Goal: Register for event/course: Sign up to attend an event or enroll in a course

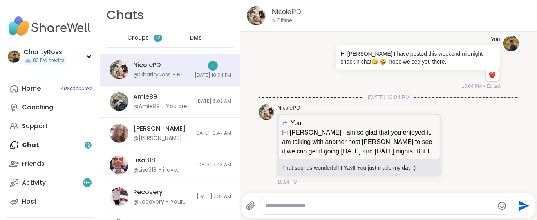
scroll to position [137, 0]
click at [268, 202] on textarea "Type your message" at bounding box center [379, 206] width 229 height 8
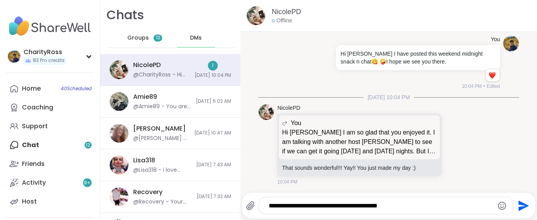
click at [417, 204] on textarea "**********" at bounding box center [380, 206] width 222 height 8
click at [395, 205] on textarea "**********" at bounding box center [380, 206] width 222 height 8
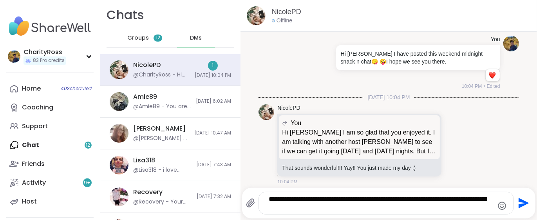
click at [272, 206] on textarea "**********" at bounding box center [380, 203] width 222 height 16
type textarea "**********"
click at [516, 203] on icon "Send" at bounding box center [522, 202] width 13 height 13
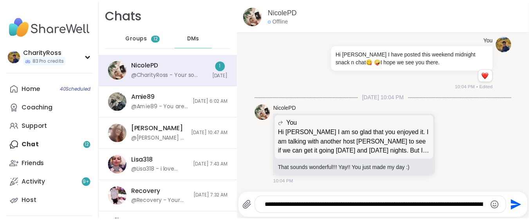
scroll to position [195, 0]
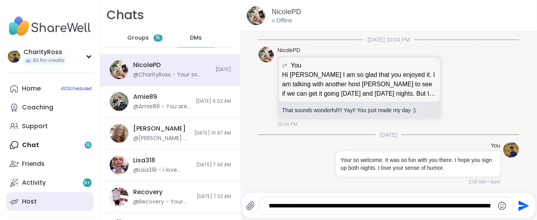
click at [67, 202] on link "Host" at bounding box center [49, 201] width 87 height 19
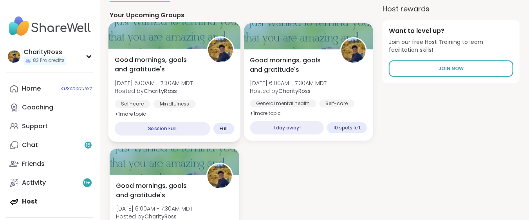
scroll to position [209, 0]
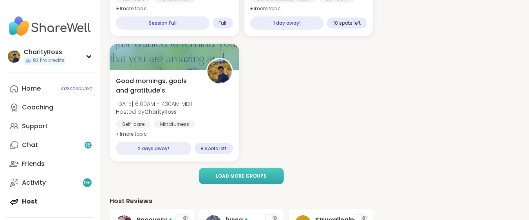
click at [215, 177] on button "Load more groups" at bounding box center [241, 176] width 85 height 16
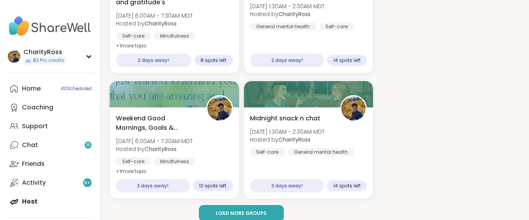
scroll to position [313, 0]
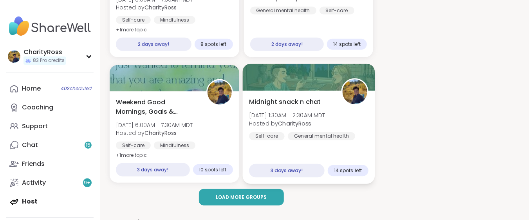
click at [278, 135] on div "Self-care" at bounding box center [267, 136] width 36 height 8
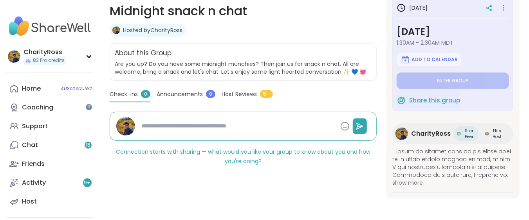
click at [428, 97] on span "Share this group" at bounding box center [434, 100] width 51 height 9
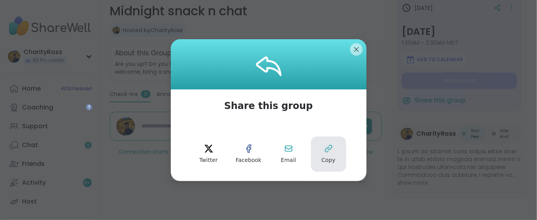
click at [326, 145] on icon at bounding box center [328, 148] width 7 height 7
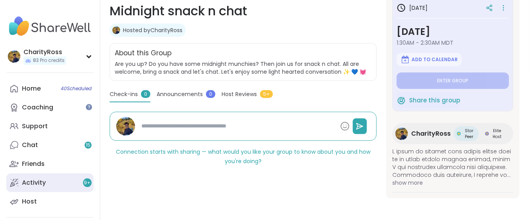
click at [59, 186] on link "Activity 9 +" at bounding box center [49, 182] width 87 height 19
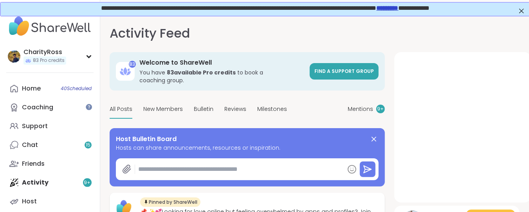
click at [137, 161] on textarea at bounding box center [239, 169] width 209 height 16
paste textarea "**********"
type textarea "*"
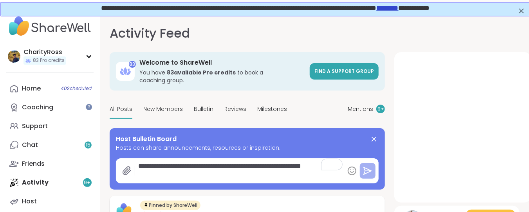
type textarea "**********"
click at [368, 166] on icon at bounding box center [367, 170] width 9 height 9
type textarea "*"
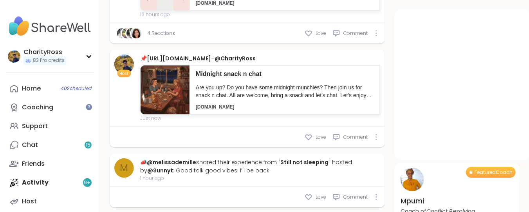
scroll to position [209, 0]
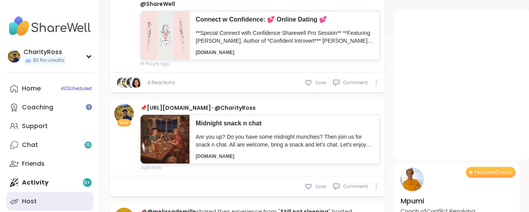
click at [54, 209] on link "Host" at bounding box center [49, 201] width 87 height 19
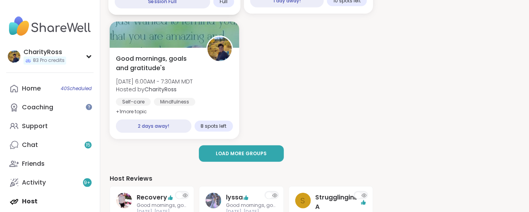
scroll to position [261, 0]
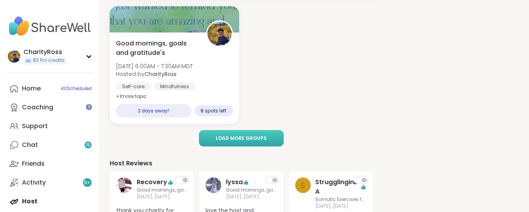
click at [222, 137] on span "Load more groups" at bounding box center [241, 138] width 51 height 7
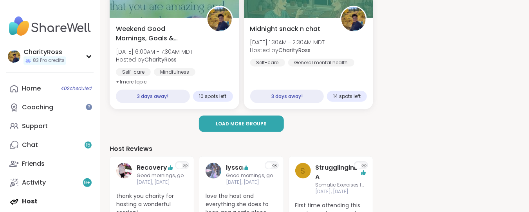
scroll to position [417, 0]
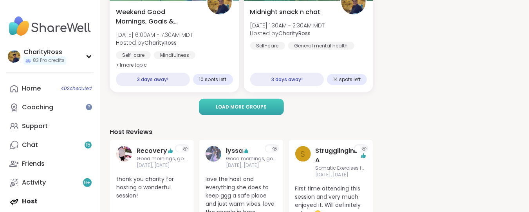
click at [225, 105] on span "Load more groups" at bounding box center [241, 106] width 51 height 7
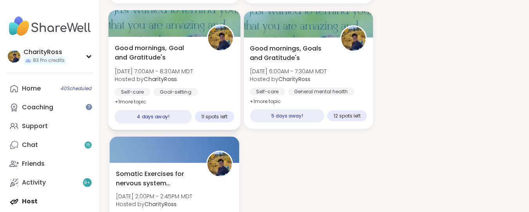
scroll to position [522, 0]
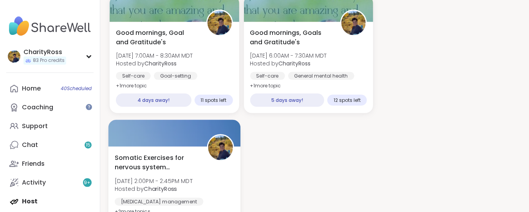
click at [186, 148] on div "Somatic Exercises for nervous system regulation Mon, Sep 15 | 2:00PM - 2:45PM M…" at bounding box center [174, 192] width 132 height 93
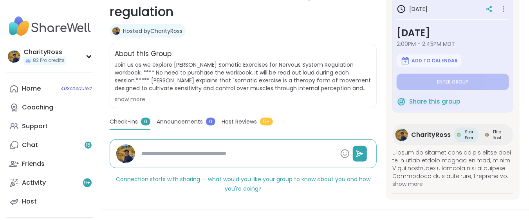
click at [419, 99] on span "Share this group" at bounding box center [434, 101] width 51 height 9
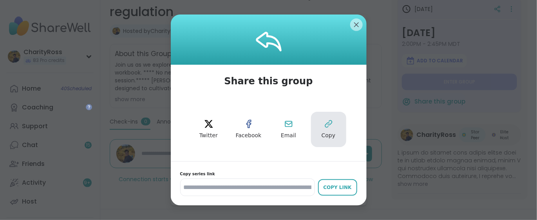
click at [325, 122] on icon at bounding box center [328, 124] width 7 height 7
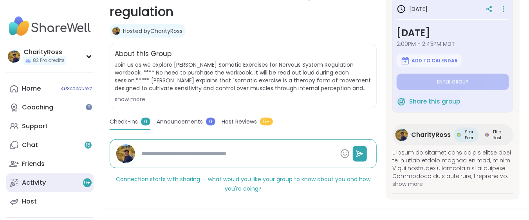
click at [58, 184] on link "Activity 9 +" at bounding box center [49, 182] width 87 height 19
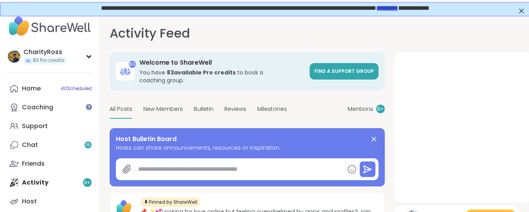
click at [143, 161] on textarea at bounding box center [239, 169] width 209 height 16
paste textarea "**********"
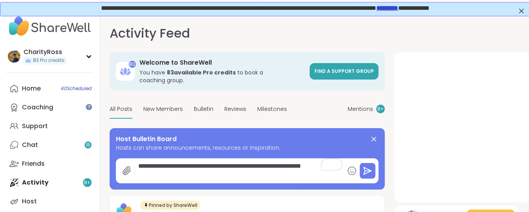
type textarea "*"
type textarea "**********"
click at [368, 166] on icon at bounding box center [367, 170] width 9 height 9
type textarea "*"
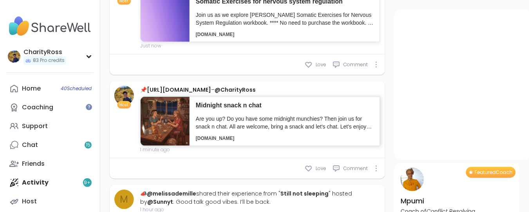
scroll to position [313, 0]
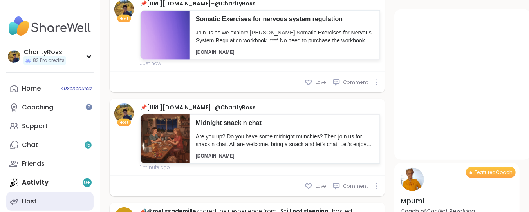
click at [60, 204] on link "Host" at bounding box center [49, 201] width 87 height 19
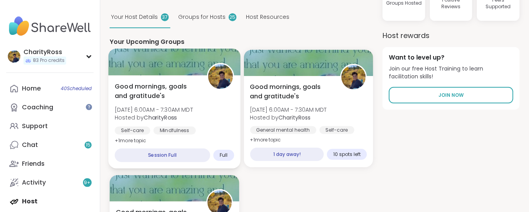
scroll to position [104, 0]
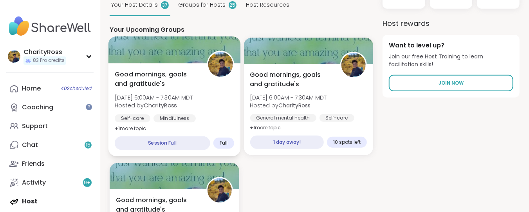
click at [166, 115] on div "Mindfulness" at bounding box center [174, 118] width 42 height 8
click at [124, 102] on span "Hosted by CharityRoss" at bounding box center [154, 105] width 78 height 8
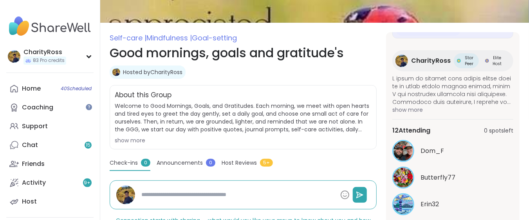
scroll to position [104, 0]
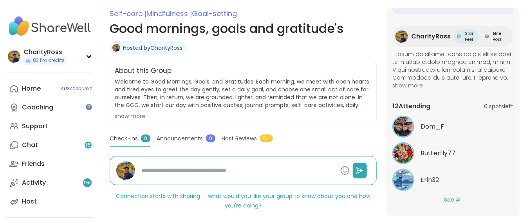
click at [445, 200] on button "See All" at bounding box center [453, 199] width 18 height 8
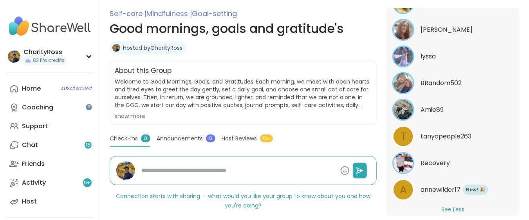
scroll to position [354, 0]
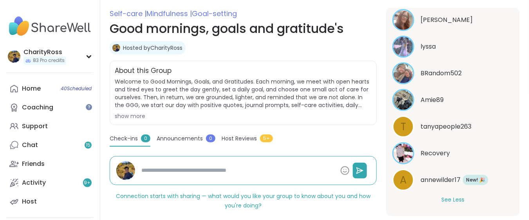
click at [466, 122] on span "tanyapeople263" at bounding box center [445, 126] width 51 height 9
type textarea "*"
click at [458, 180] on span "annewilder17" at bounding box center [440, 179] width 40 height 9
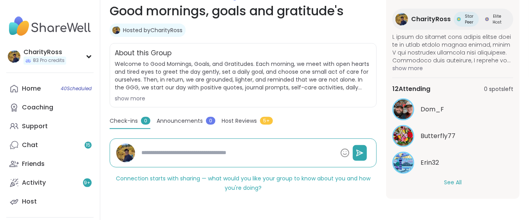
click at [445, 182] on button "See All" at bounding box center [453, 182] width 18 height 8
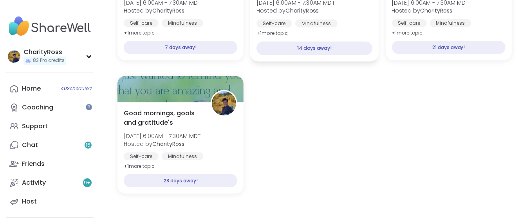
scroll to position [424, 0]
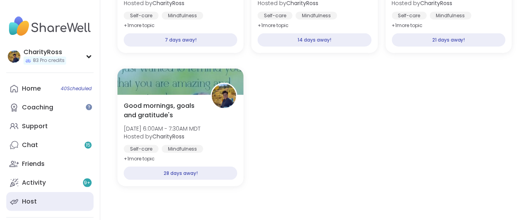
click at [58, 196] on link "Host" at bounding box center [49, 201] width 87 height 19
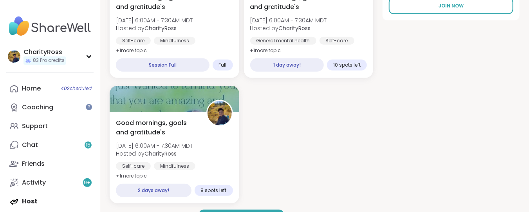
scroll to position [209, 0]
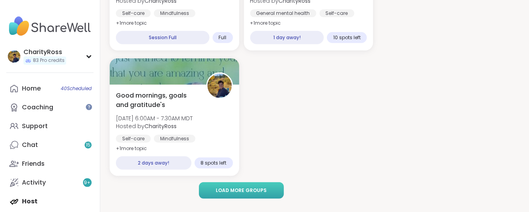
click at [260, 187] on span "Load more groups" at bounding box center [241, 190] width 51 height 7
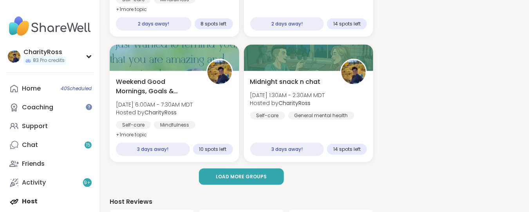
scroll to position [365, 0]
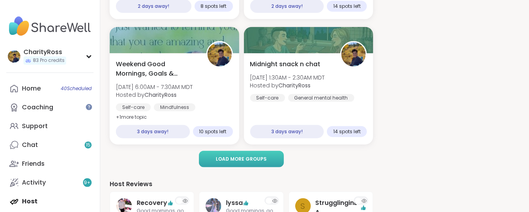
click at [255, 157] on span "Load more groups" at bounding box center [241, 158] width 51 height 7
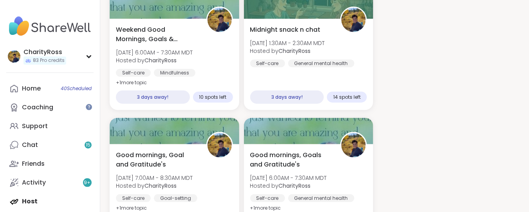
scroll to position [417, 0]
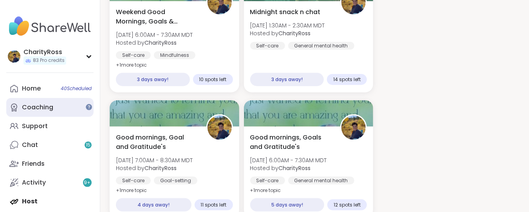
click at [81, 114] on link "Coaching" at bounding box center [49, 107] width 87 height 19
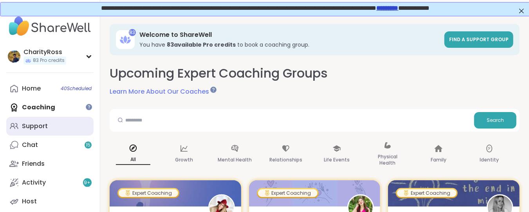
click at [58, 123] on link "Support" at bounding box center [49, 126] width 87 height 19
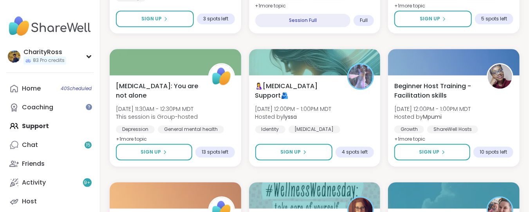
scroll to position [939, 0]
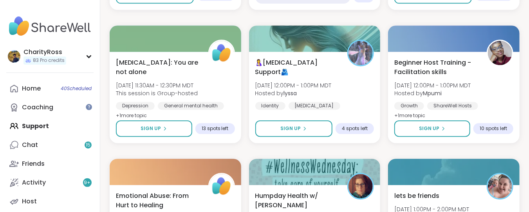
click at [61, 130] on div "Home 40 Scheduled Coaching Support Chat 15 Friends Activity 9 + Host" at bounding box center [49, 145] width 87 height 132
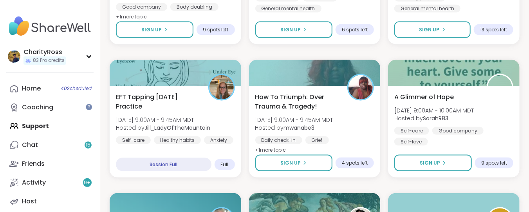
scroll to position [522, 0]
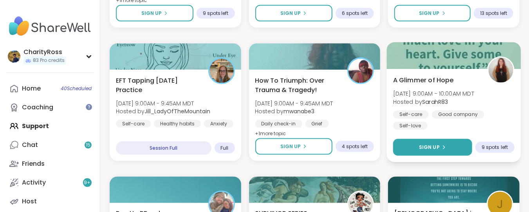
click at [451, 149] on button "Sign Up" at bounding box center [432, 147] width 79 height 17
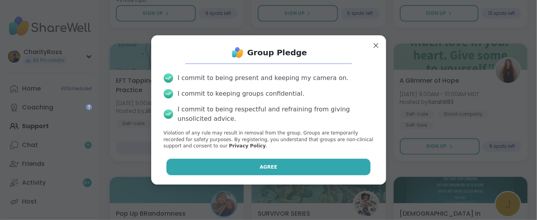
click at [263, 166] on span "Agree" at bounding box center [269, 166] width 18 height 7
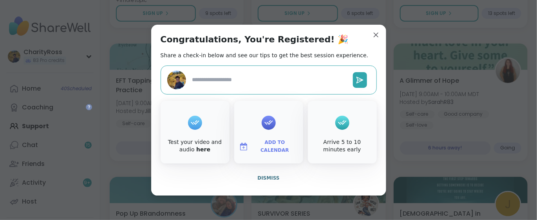
click at [269, 146] on span "Add to Calendar" at bounding box center [274, 146] width 47 height 15
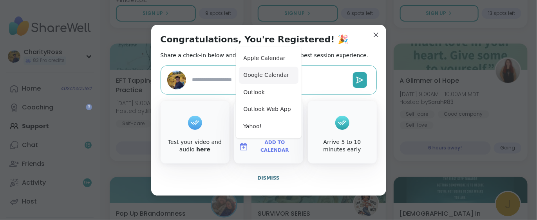
click at [282, 76] on button "Google Calendar" at bounding box center [268, 75] width 59 height 17
click at [261, 175] on span "Dismiss" at bounding box center [268, 177] width 22 height 5
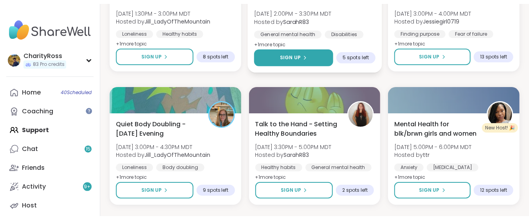
scroll to position [1305, 0]
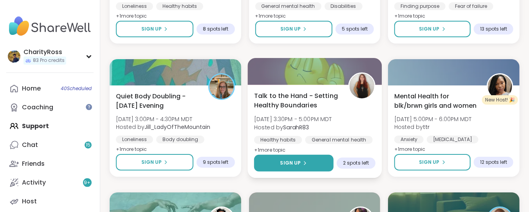
click at [312, 165] on button "Sign Up" at bounding box center [293, 163] width 79 height 17
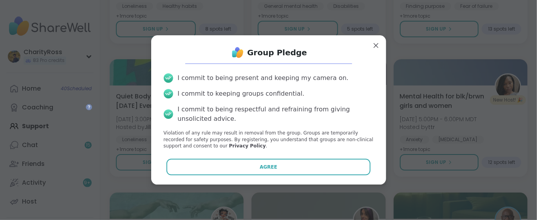
click at [312, 165] on button "Agree" at bounding box center [268, 167] width 204 height 16
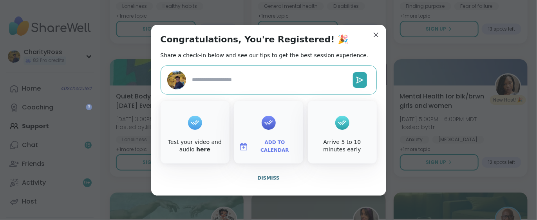
click at [288, 144] on span "Add to Calendar" at bounding box center [274, 146] width 47 height 15
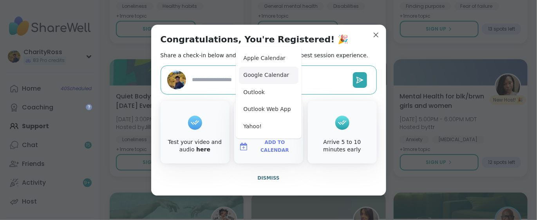
click at [281, 71] on button "Google Calendar" at bounding box center [268, 75] width 59 height 17
click at [263, 176] on span "Dismiss" at bounding box center [268, 177] width 22 height 5
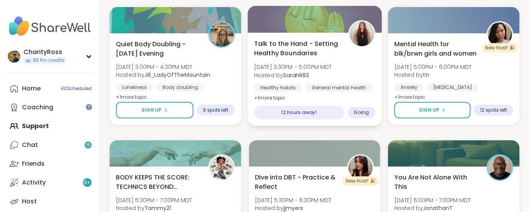
scroll to position [1409, 0]
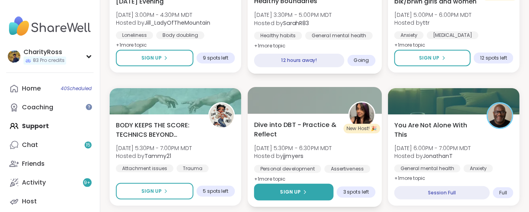
click at [274, 186] on button "Sign Up" at bounding box center [293, 192] width 79 height 17
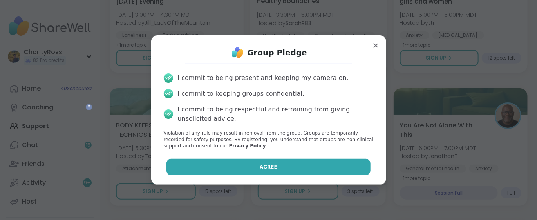
click at [275, 169] on button "Agree" at bounding box center [268, 167] width 204 height 16
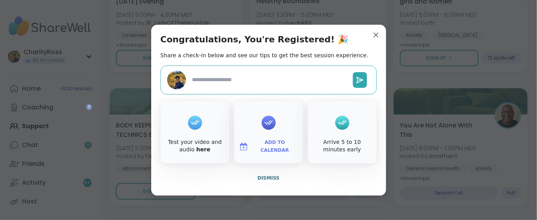
click at [280, 146] on span "Add to Calendar" at bounding box center [274, 146] width 47 height 15
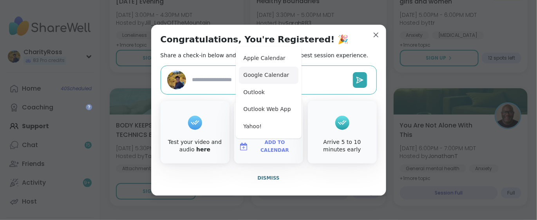
click at [269, 78] on button "Google Calendar" at bounding box center [268, 75] width 59 height 17
click at [264, 180] on span "Dismiss" at bounding box center [268, 177] width 22 height 5
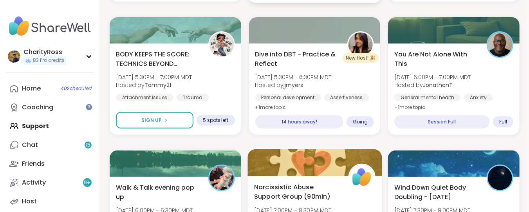
scroll to position [1566, 0]
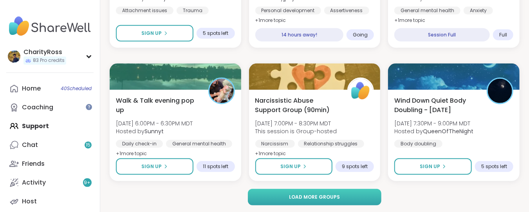
click at [304, 198] on span "Load more groups" at bounding box center [314, 196] width 51 height 7
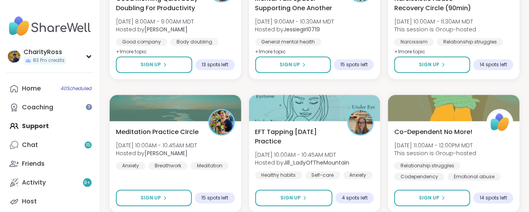
scroll to position [2349, 0]
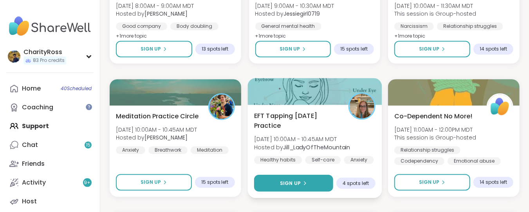
click at [308, 185] on button "Sign Up" at bounding box center [293, 183] width 79 height 17
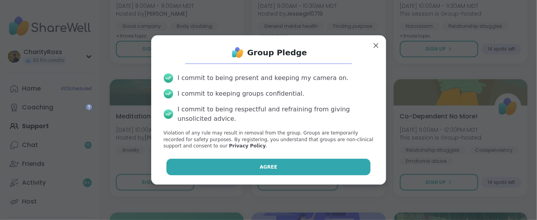
click at [301, 172] on button "Agree" at bounding box center [268, 167] width 204 height 16
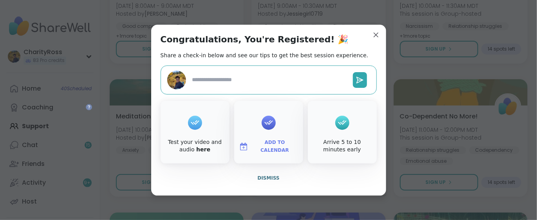
click at [284, 148] on span "Add to Calendar" at bounding box center [274, 146] width 47 height 15
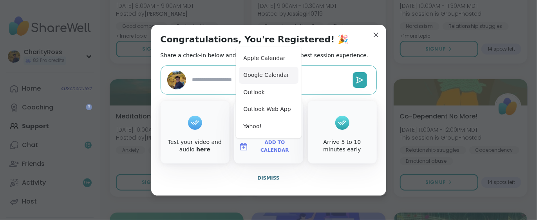
click at [278, 77] on button "Google Calendar" at bounding box center [268, 75] width 59 height 17
click at [265, 180] on span "Dismiss" at bounding box center [268, 177] width 22 height 5
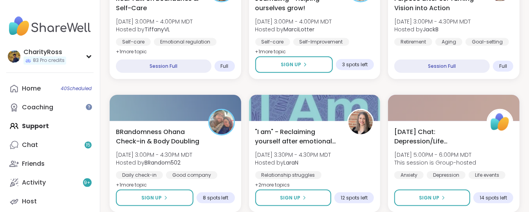
scroll to position [3163, 0]
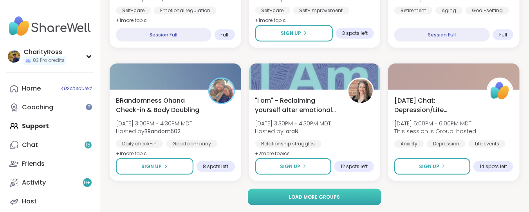
click at [272, 199] on button "Load more groups" at bounding box center [314, 197] width 133 height 16
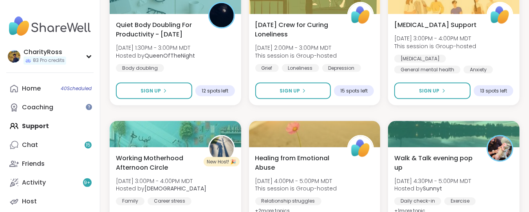
scroll to position [4760, 0]
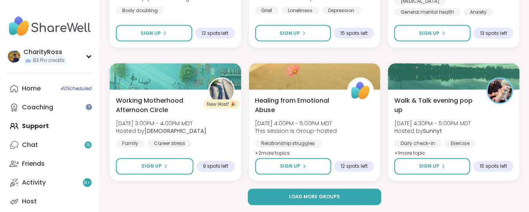
click at [272, 199] on button "Load more groups" at bounding box center [314, 197] width 133 height 16
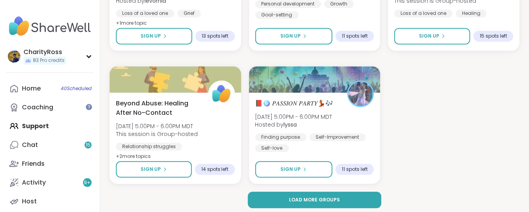
scroll to position [6357, 0]
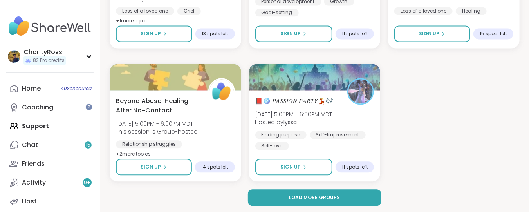
click at [272, 199] on button "Load more groups" at bounding box center [314, 197] width 133 height 16
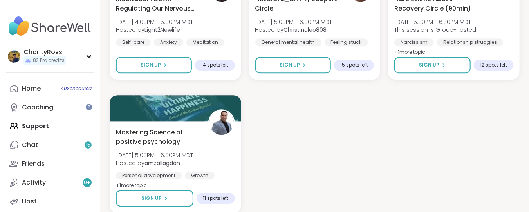
scroll to position [7954, 0]
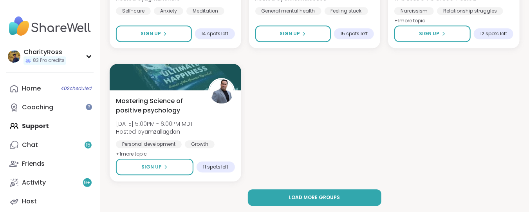
click at [272, 199] on button "Load more groups" at bounding box center [314, 197] width 133 height 16
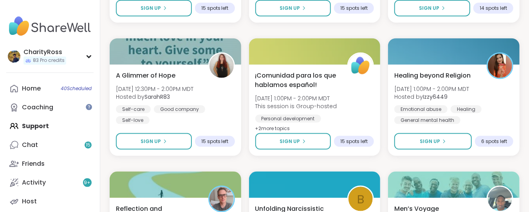
scroll to position [7432, 0]
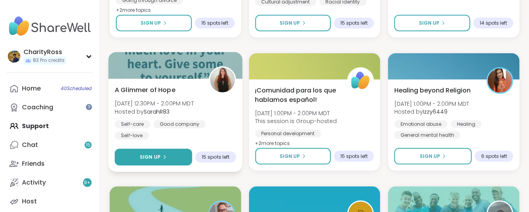
click at [180, 157] on button "Sign Up" at bounding box center [154, 157] width 78 height 17
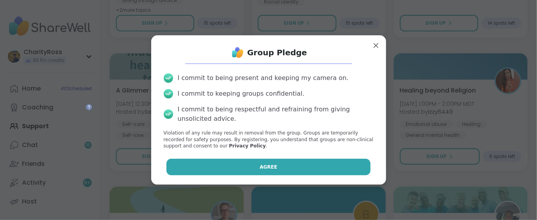
click at [187, 165] on button "Agree" at bounding box center [268, 167] width 204 height 16
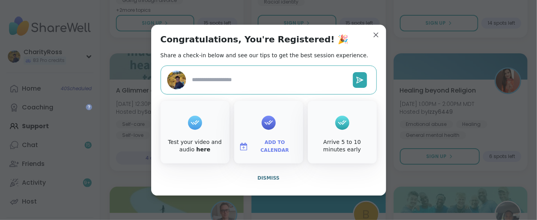
click at [256, 145] on span "Add to Calendar" at bounding box center [274, 146] width 47 height 15
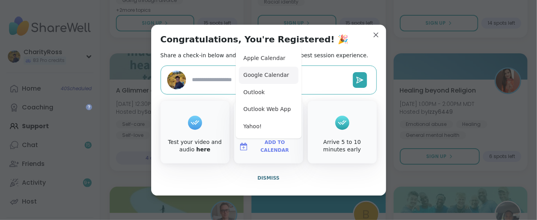
type textarea "*"
click at [261, 75] on button "Google Calendar" at bounding box center [268, 75] width 59 height 17
click at [270, 177] on span "Dismiss" at bounding box center [268, 177] width 22 height 5
